Goal: Transaction & Acquisition: Purchase product/service

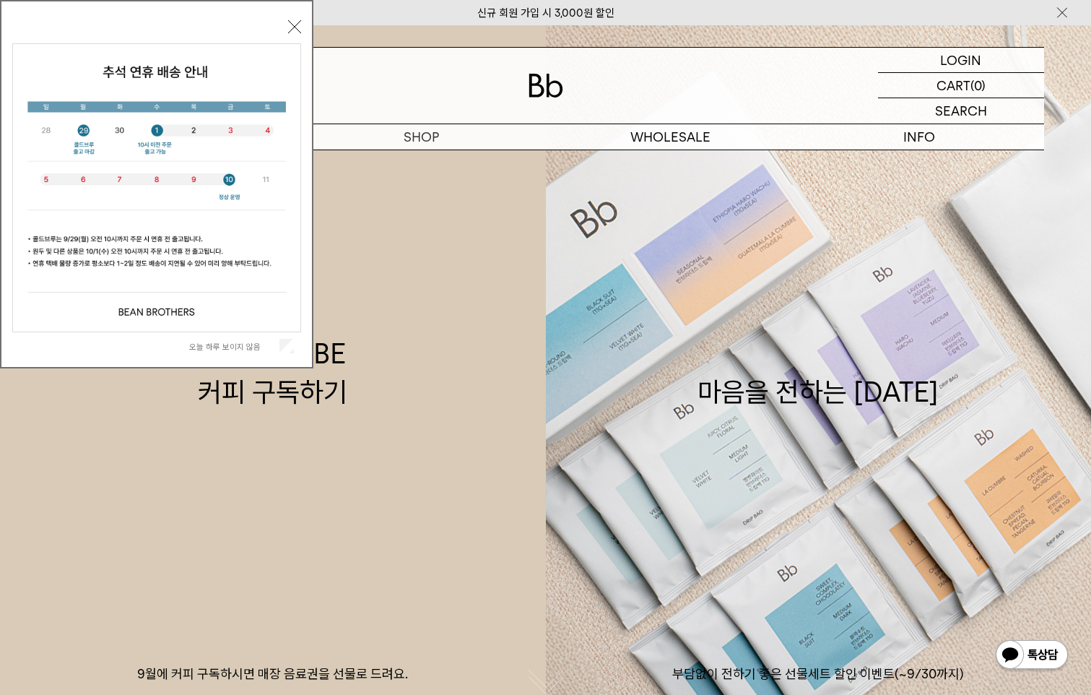
click at [295, 30] on button "닫기" at bounding box center [294, 26] width 13 height 13
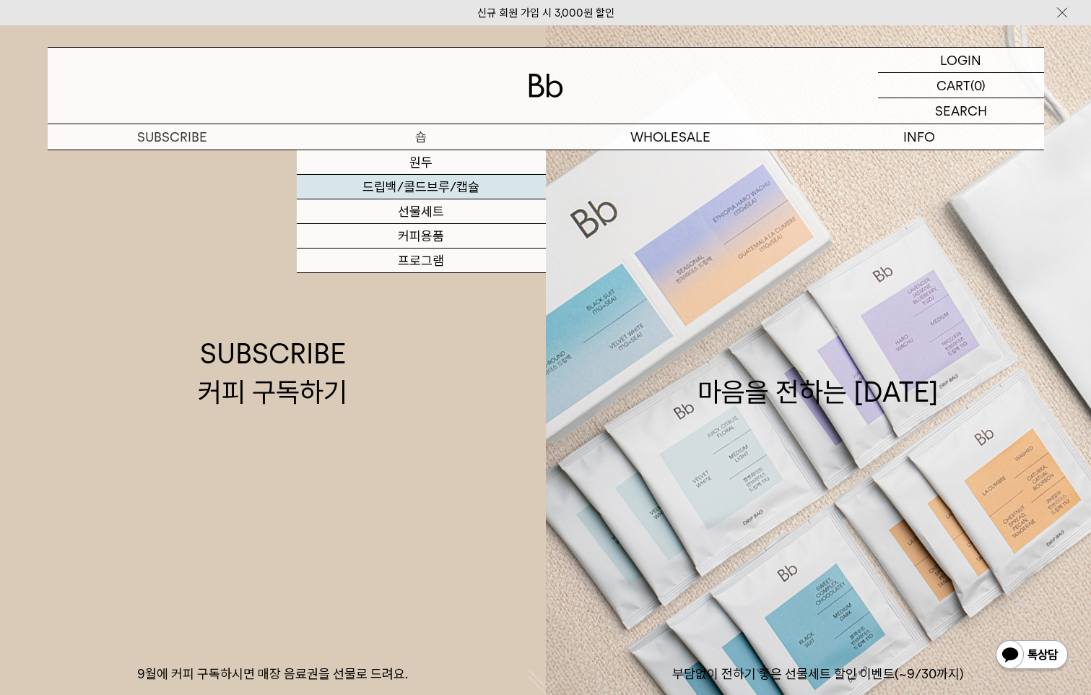
click at [415, 188] on link "드립백/콜드브루/캡슐" at bounding box center [421, 187] width 249 height 25
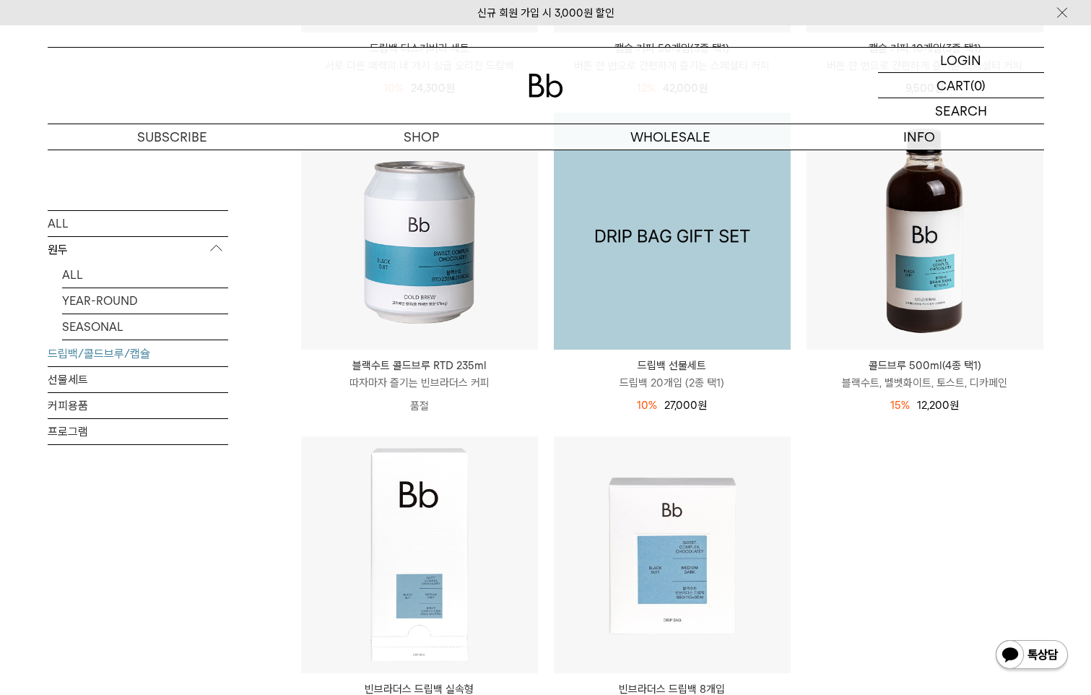
scroll to position [578, 0]
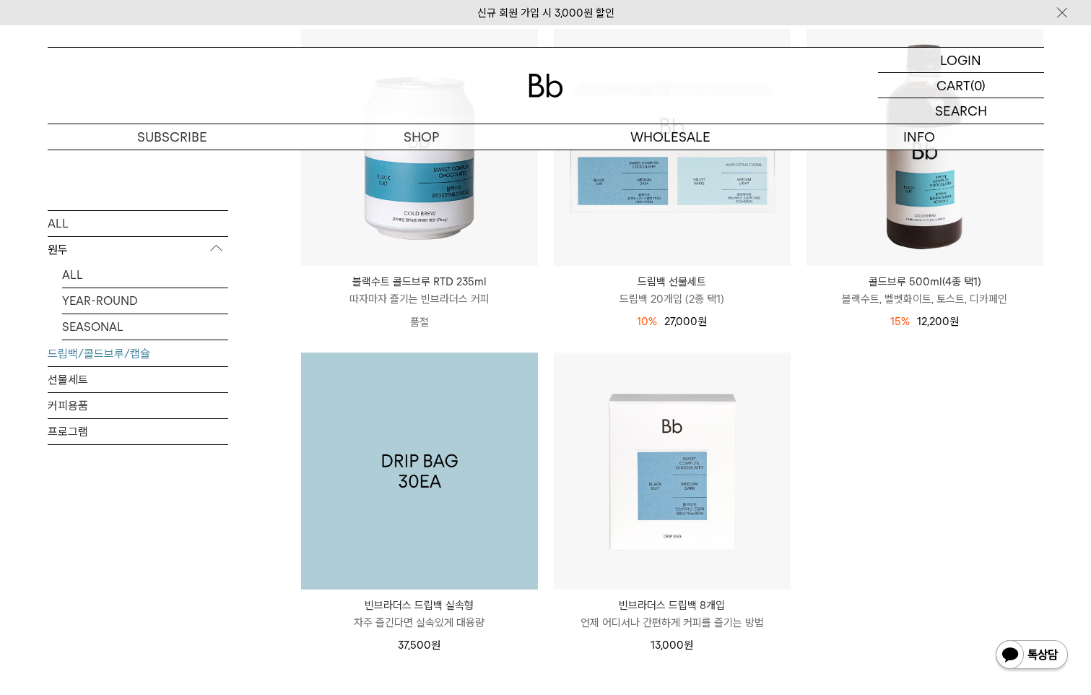
click at [441, 500] on img at bounding box center [419, 470] width 237 height 237
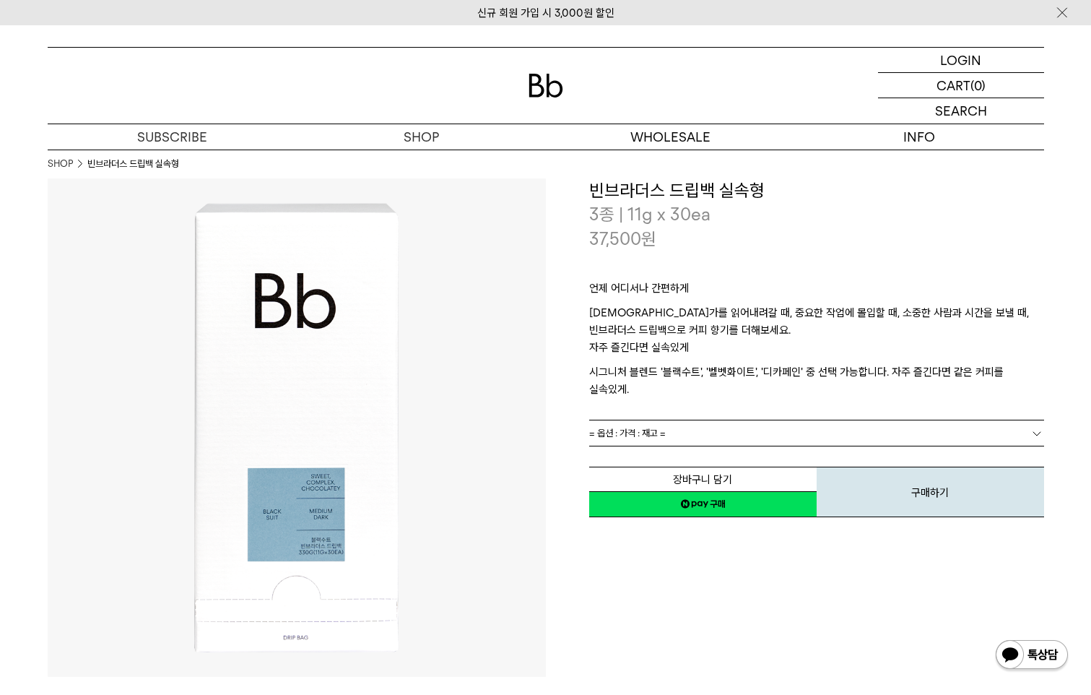
click at [853, 421] on link "= 옵션 : 가격 : 재고 =" at bounding box center [816, 432] width 455 height 25
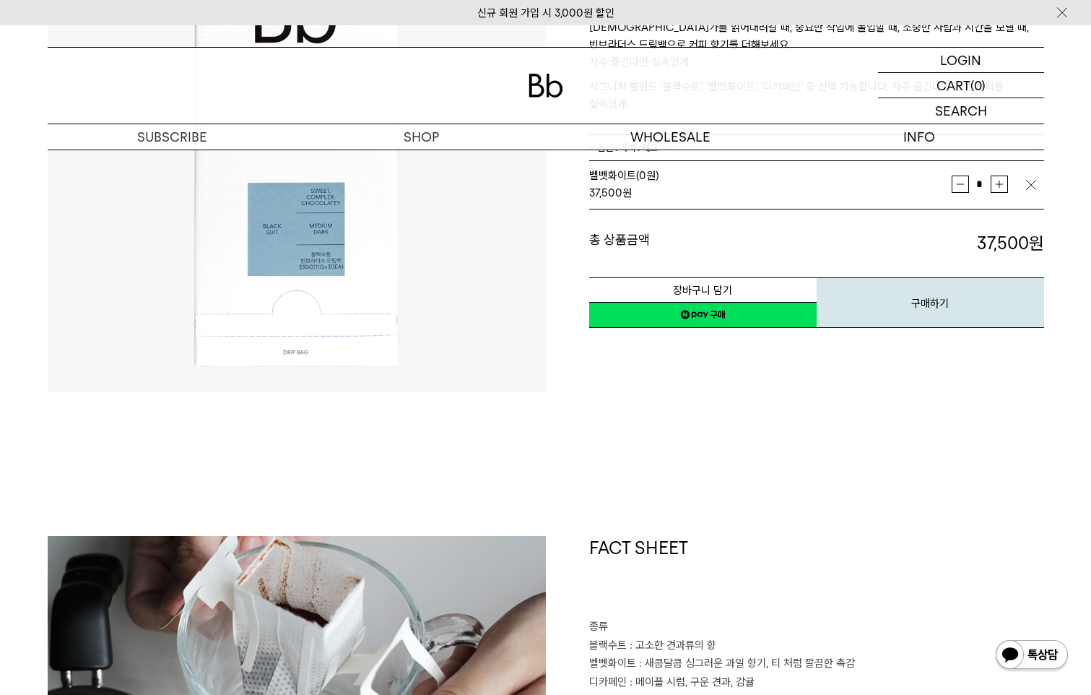
scroll to position [289, 0]
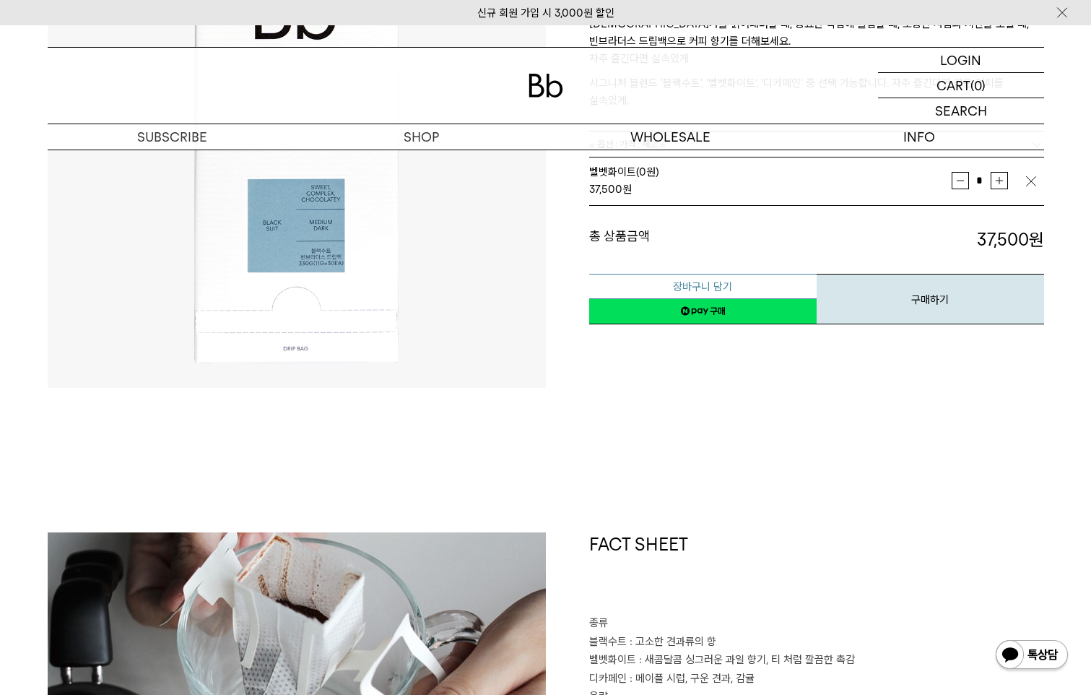
click at [706, 274] on button "장바구니 담기" at bounding box center [703, 286] width 228 height 25
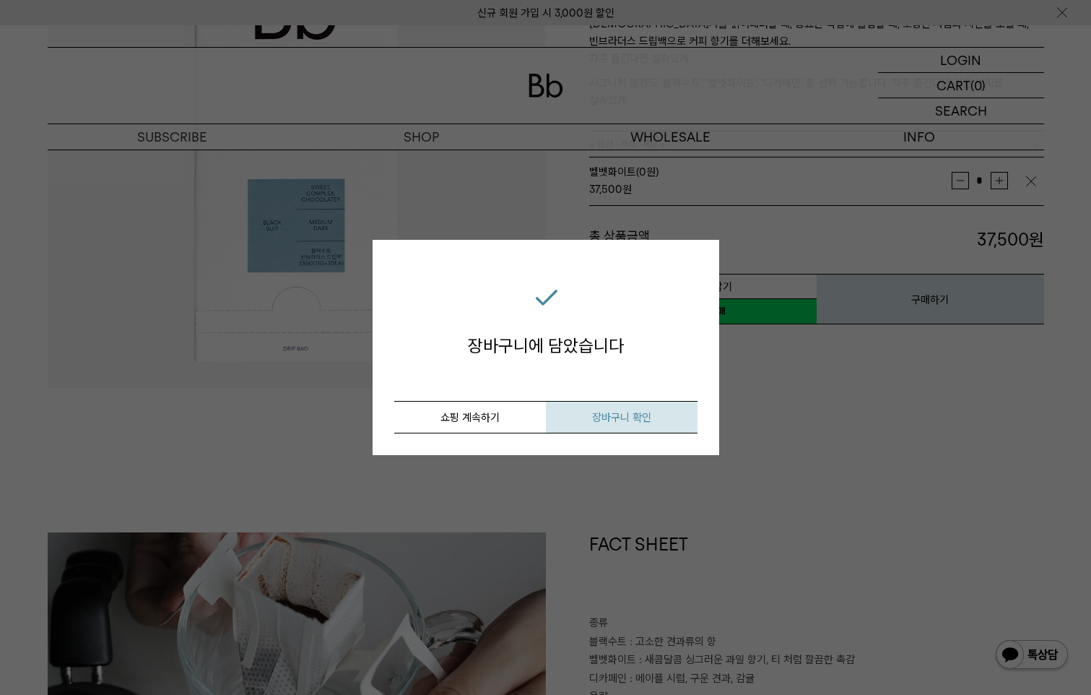
click at [597, 418] on span "장바구니 확인" at bounding box center [621, 417] width 59 height 13
